Goal: Navigation & Orientation: Go to known website

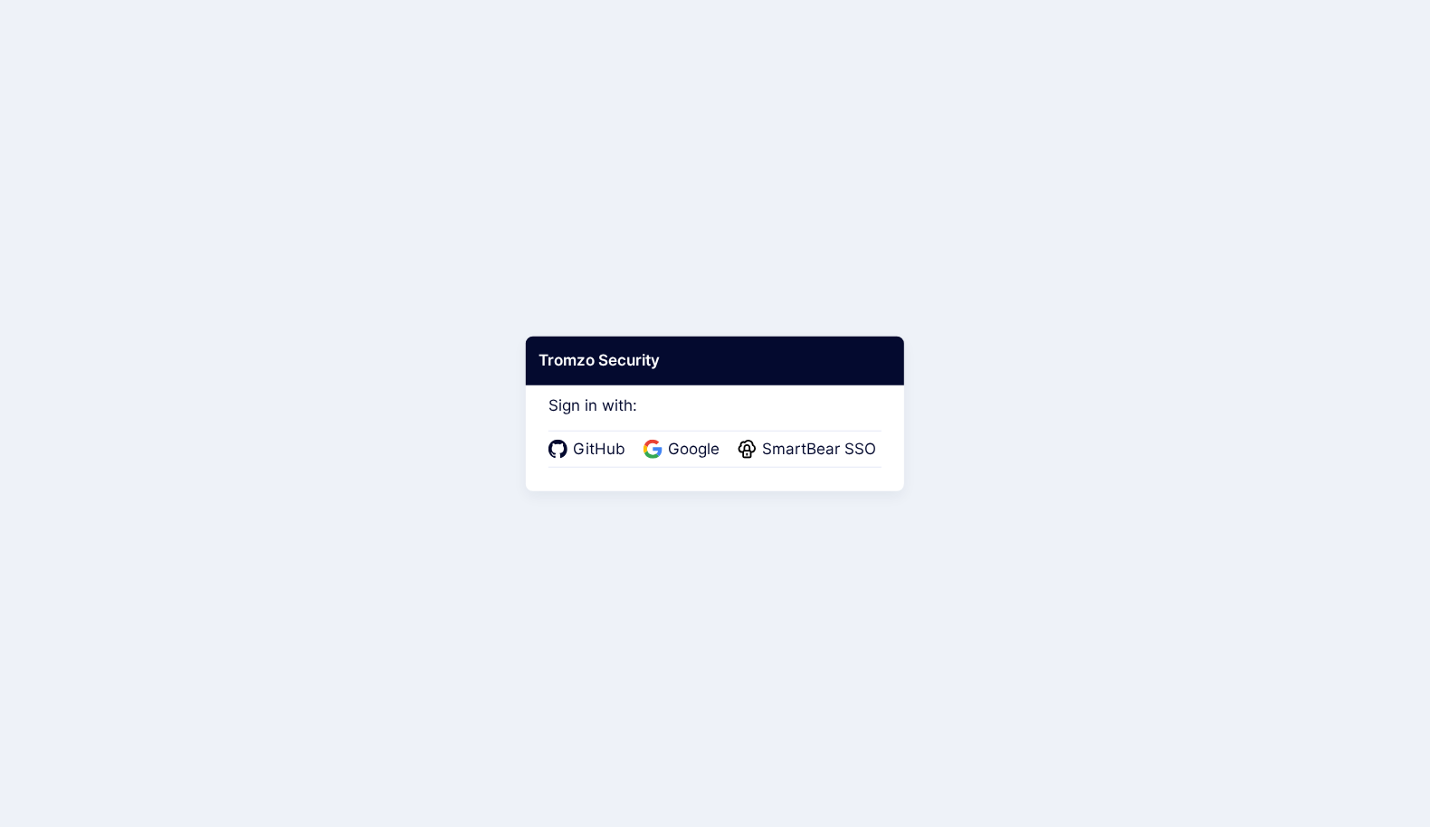
drag, startPoint x: 407, startPoint y: 32, endPoint x: 577, endPoint y: 15, distance: 170.1
click at [444, 27] on body "Tromzo Security Sign in with: GitHub Google SmartBear SSO" at bounding box center [715, 413] width 1430 height 827
